Goal: Find specific page/section

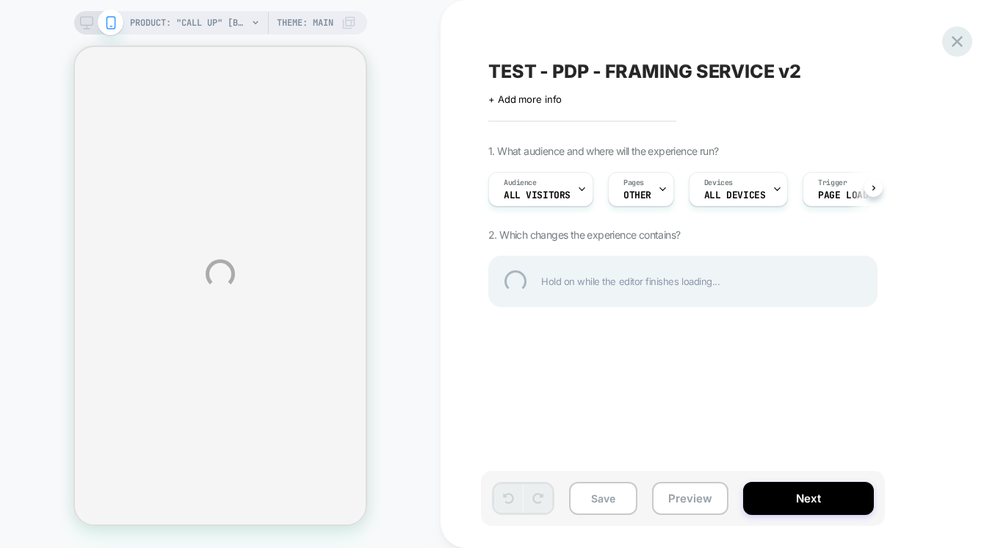
click at [963, 34] on div at bounding box center [957, 41] width 30 height 30
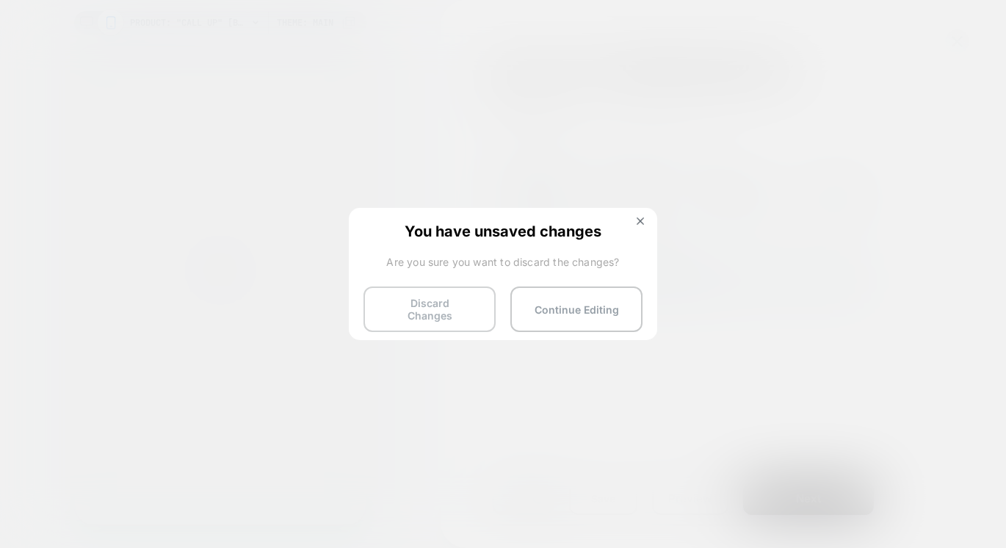
click at [452, 295] on button "Discard Changes" at bounding box center [430, 309] width 132 height 46
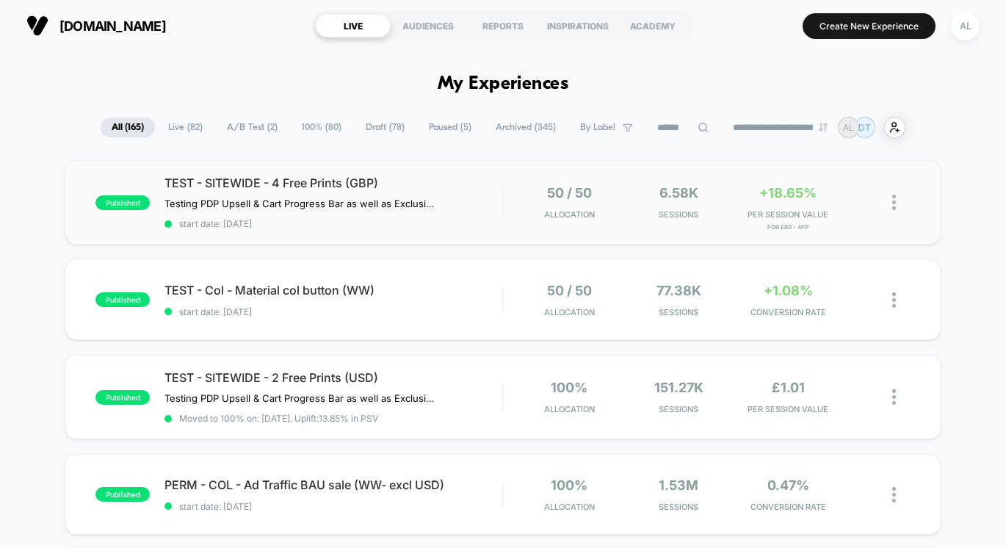
click at [494, 229] on div "published TEST - SITEWIDE - 4 Free Prints (GBP) Testing PDP Upsell & Cart Progr…" at bounding box center [502, 202] width 875 height 84
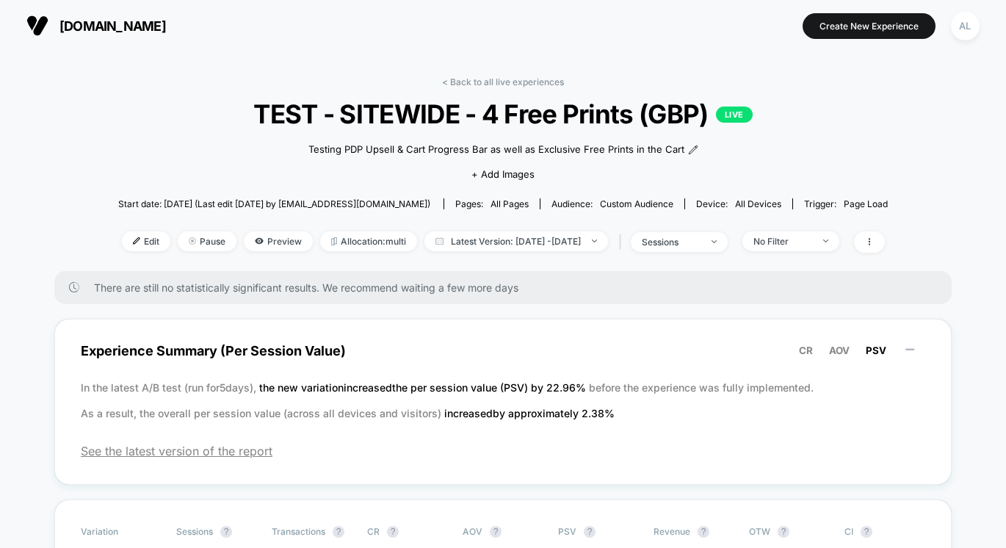
click at [455, 92] on div "< Back to all live experiences TEST - SITEWIDE - 4 Free Prints (GBP) LIVE Testi…" at bounding box center [503, 173] width 770 height 195
click at [469, 79] on link "< Back to all live experiences" at bounding box center [503, 81] width 122 height 11
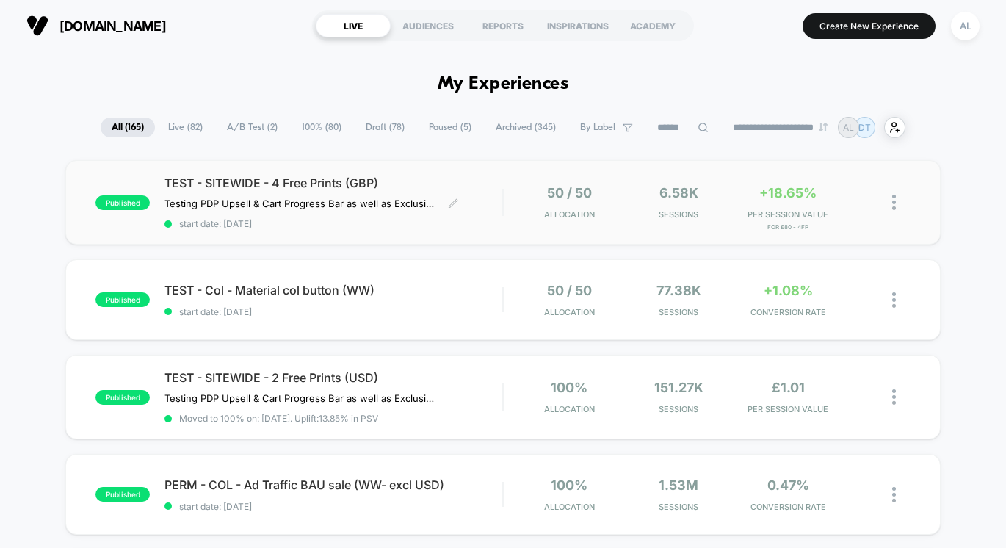
click at [388, 224] on span "start date: [DATE]" at bounding box center [334, 223] width 338 height 11
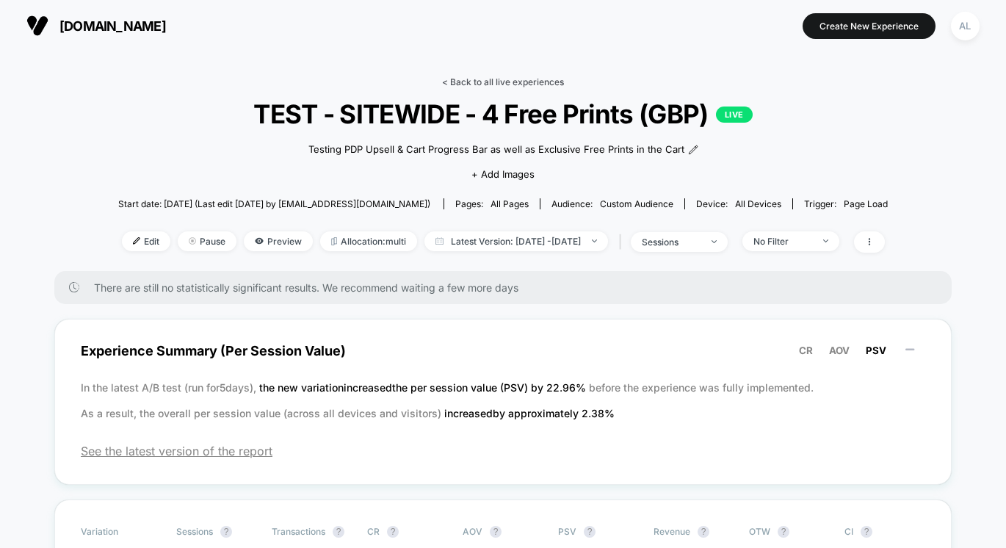
click at [460, 81] on link "< Back to all live experiences" at bounding box center [503, 81] width 122 height 11
